Goal: Task Accomplishment & Management: Use online tool/utility

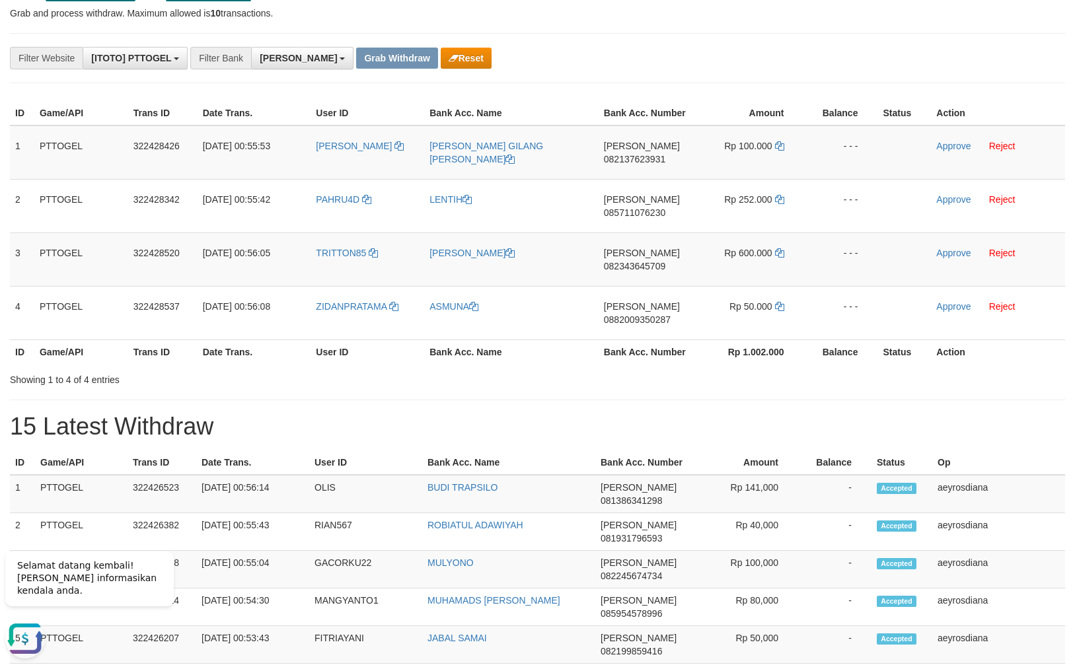
scroll to position [230, 0]
click at [651, 157] on span "082137623931" at bounding box center [634, 159] width 61 height 11
copy span "082137623931"
click at [777, 146] on icon at bounding box center [779, 145] width 9 height 9
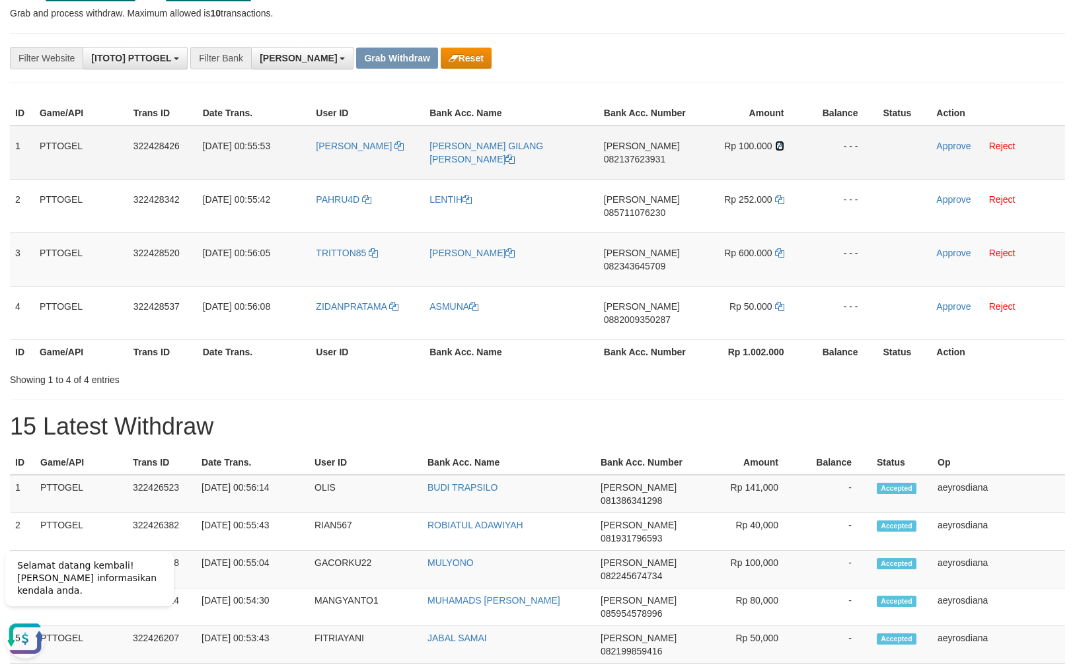
click at [777, 146] on icon at bounding box center [779, 145] width 9 height 9
click at [959, 143] on link "Approve" at bounding box center [953, 146] width 34 height 11
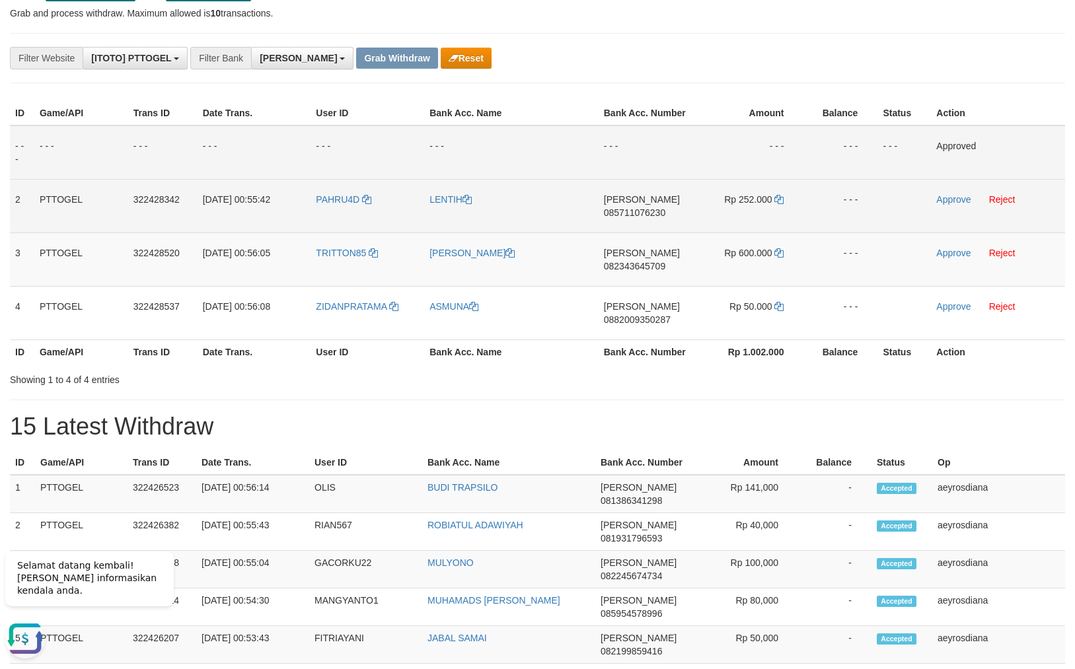
click at [625, 211] on span "085711076230" at bounding box center [634, 212] width 61 height 11
copy span "085711076230"
click at [780, 196] on icon at bounding box center [778, 199] width 9 height 9
click at [779, 196] on icon at bounding box center [778, 199] width 9 height 9
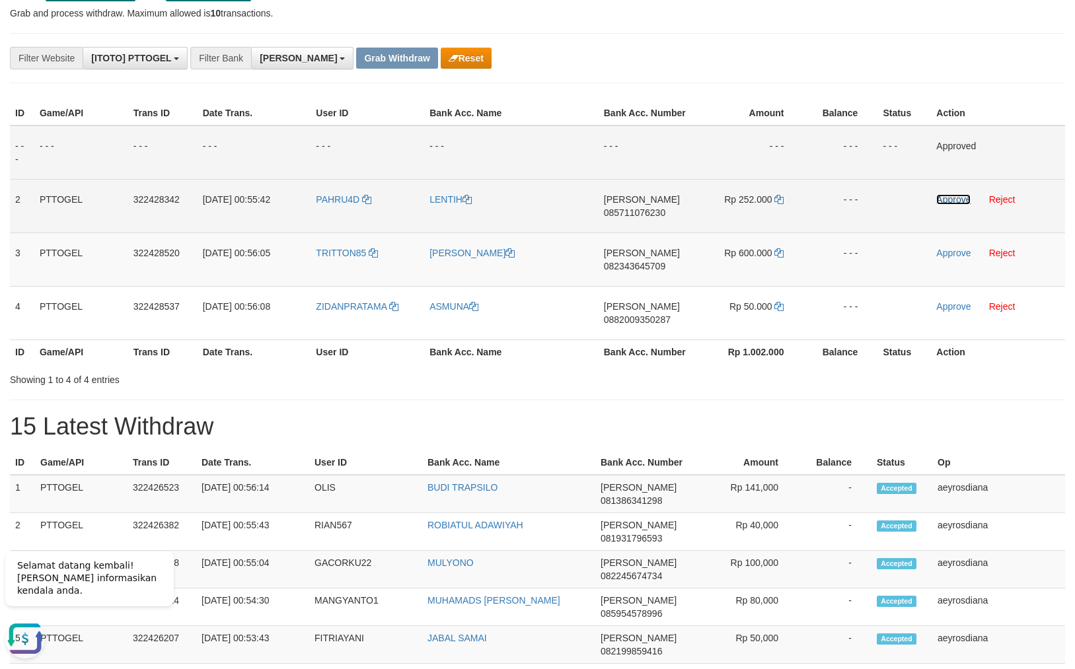
click at [949, 200] on link "Approve" at bounding box center [953, 199] width 34 height 11
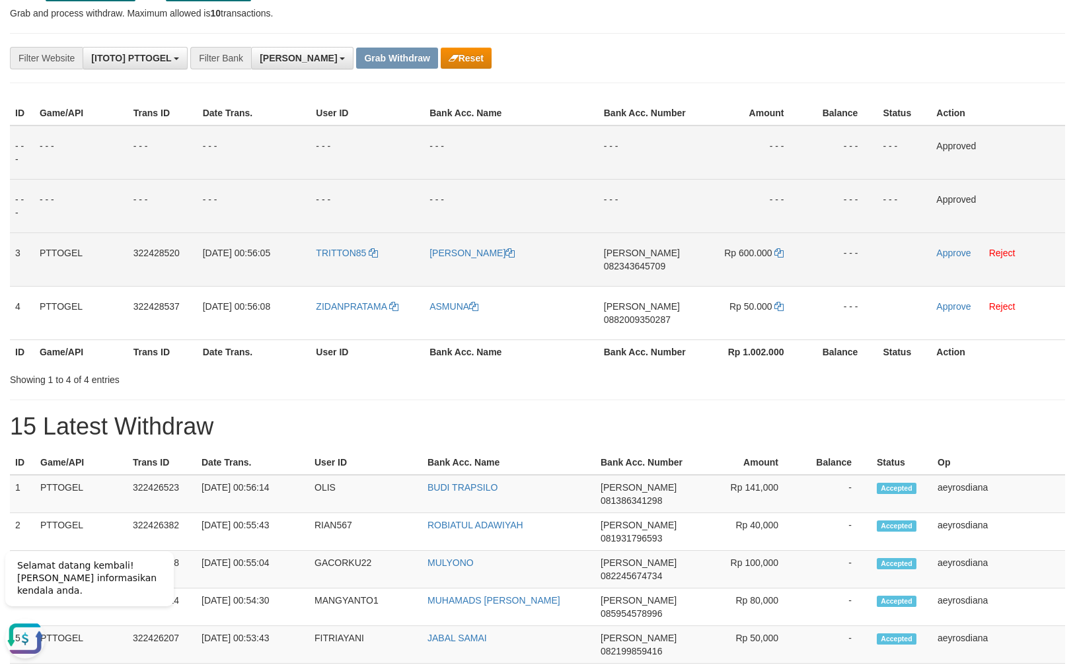
click at [628, 268] on span "082343645709" at bounding box center [634, 266] width 61 height 11
copy span "082343645709"
click at [782, 249] on icon at bounding box center [778, 252] width 9 height 9
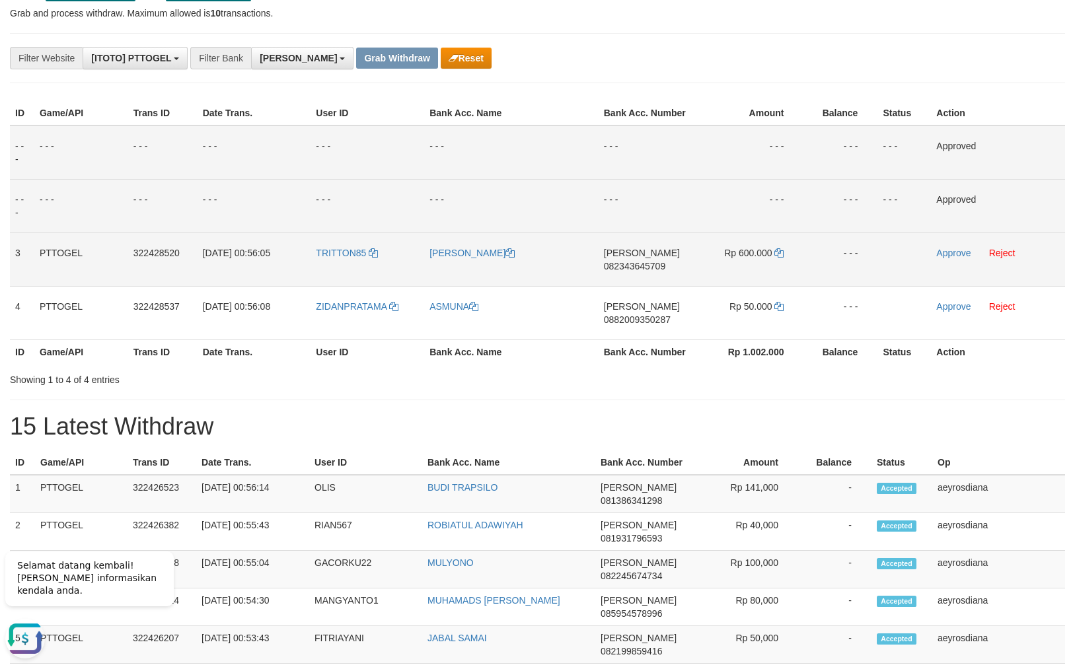
click at [938, 246] on td "Approve Reject" at bounding box center [998, 260] width 134 height 54
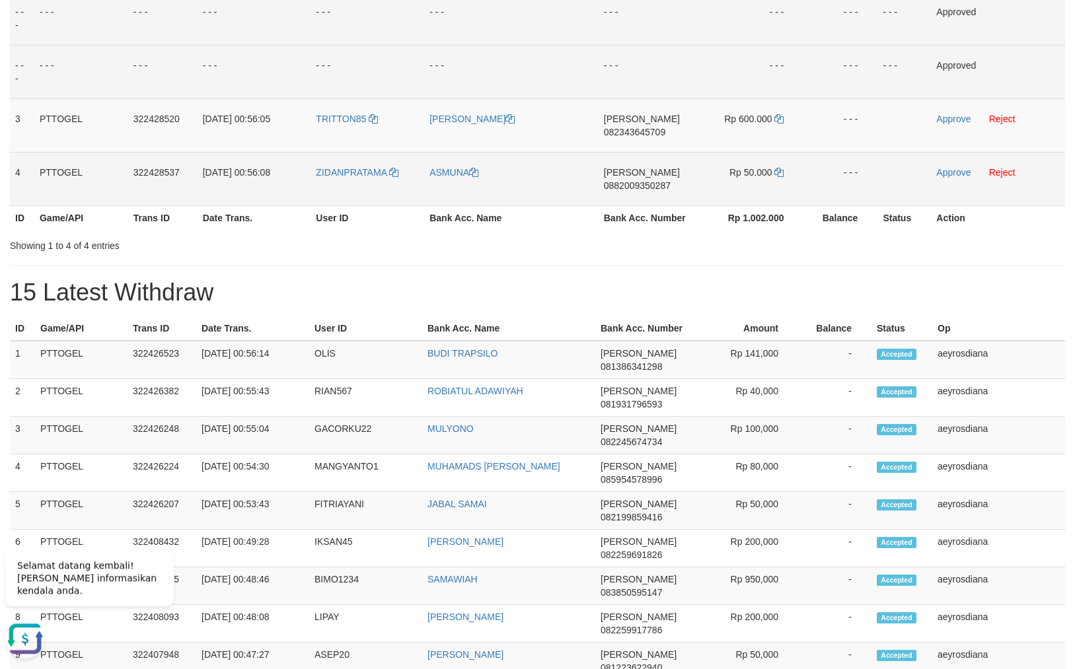
scroll to position [79, 0]
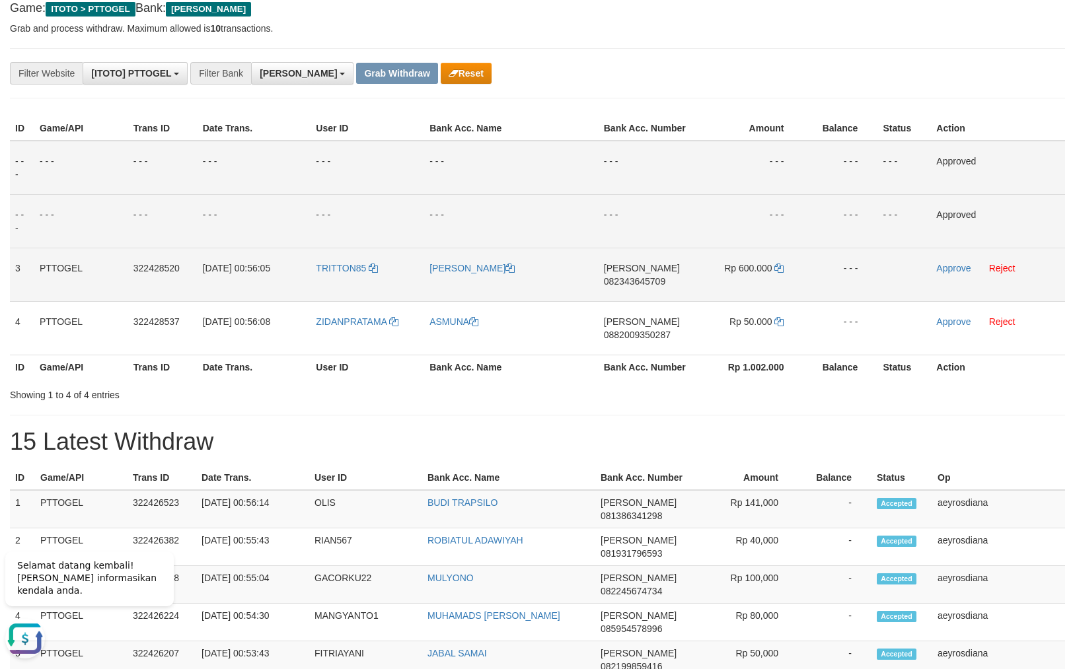
click at [952, 261] on td "Approve Reject" at bounding box center [998, 275] width 134 height 54
click at [954, 268] on link "Approve" at bounding box center [953, 268] width 34 height 11
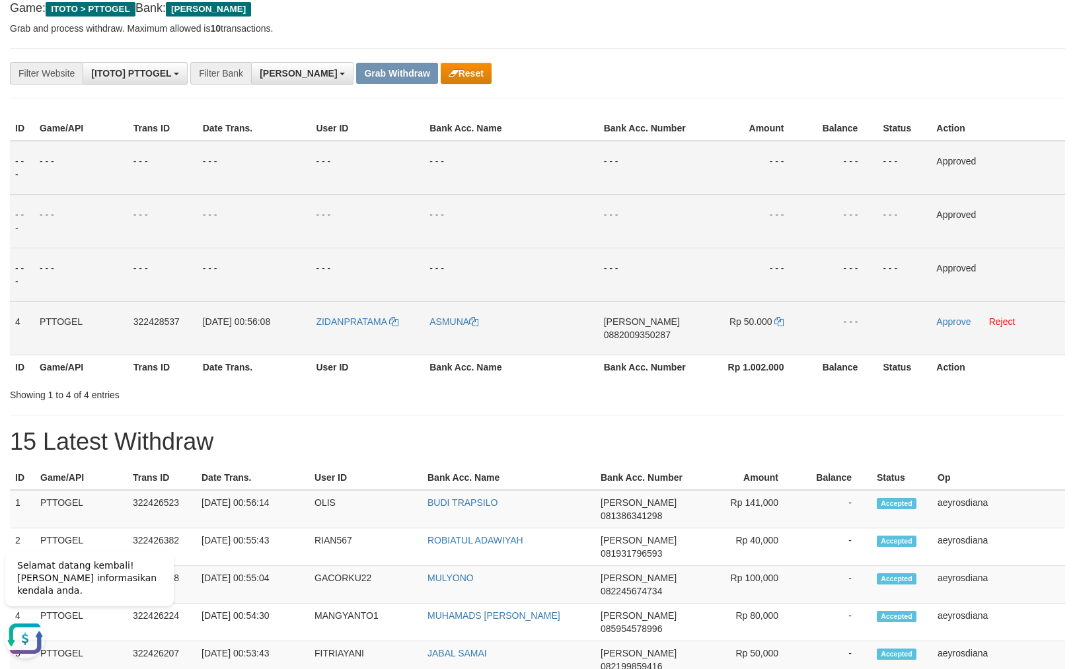
click at [630, 337] on span "0882009350287" at bounding box center [637, 335] width 67 height 11
copy span "0882009350287"
click at [630, 337] on span "0882009350287" at bounding box center [637, 335] width 67 height 11
copy td "[PERSON_NAME] 0882009350287"
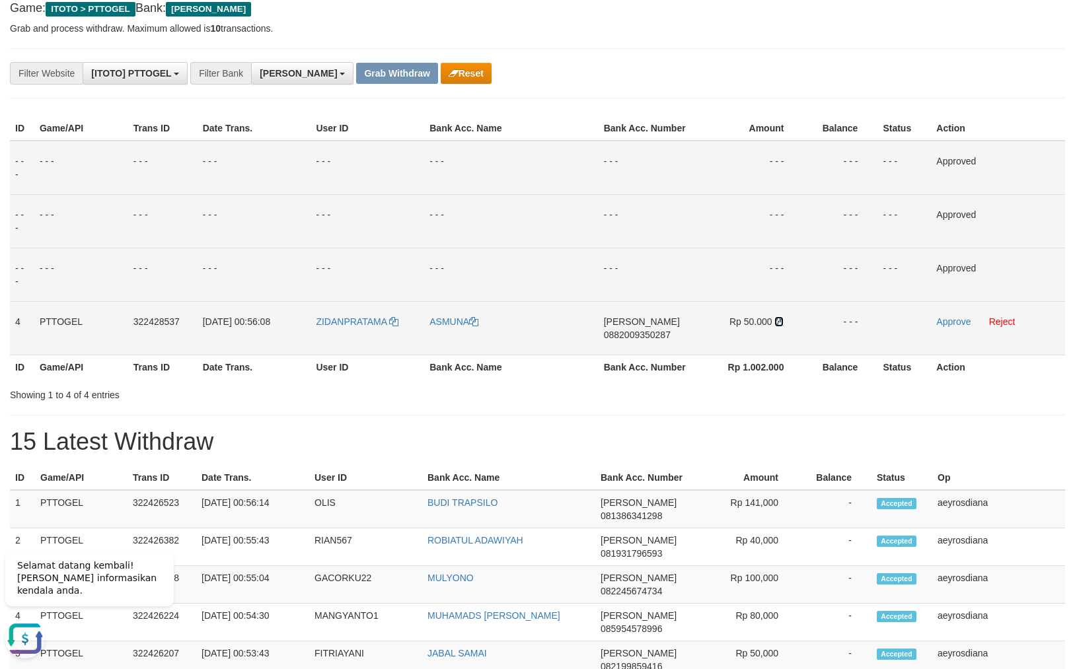
click at [782, 320] on icon at bounding box center [778, 321] width 9 height 9
click at [961, 317] on link "Approve" at bounding box center [953, 321] width 34 height 11
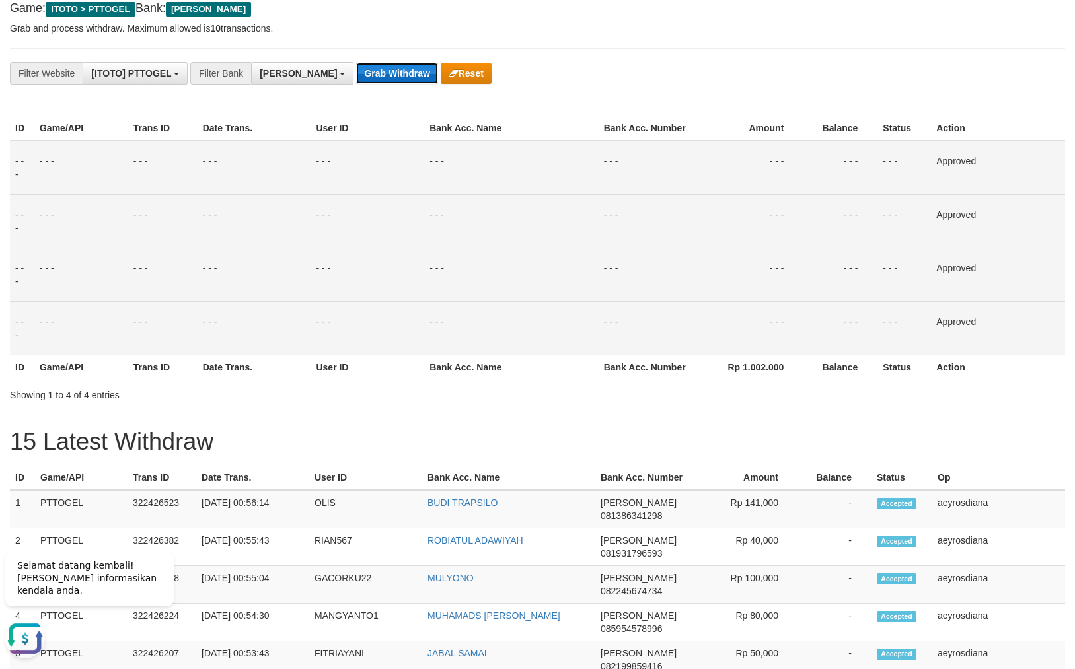
drag, startPoint x: 366, startPoint y: 75, endPoint x: 353, endPoint y: 75, distance: 12.6
click at [365, 75] on button "Grab Withdraw" at bounding box center [396, 73] width 81 height 21
click at [356, 75] on button "Grab Withdraw" at bounding box center [396, 73] width 81 height 21
